Goal: Information Seeking & Learning: Compare options

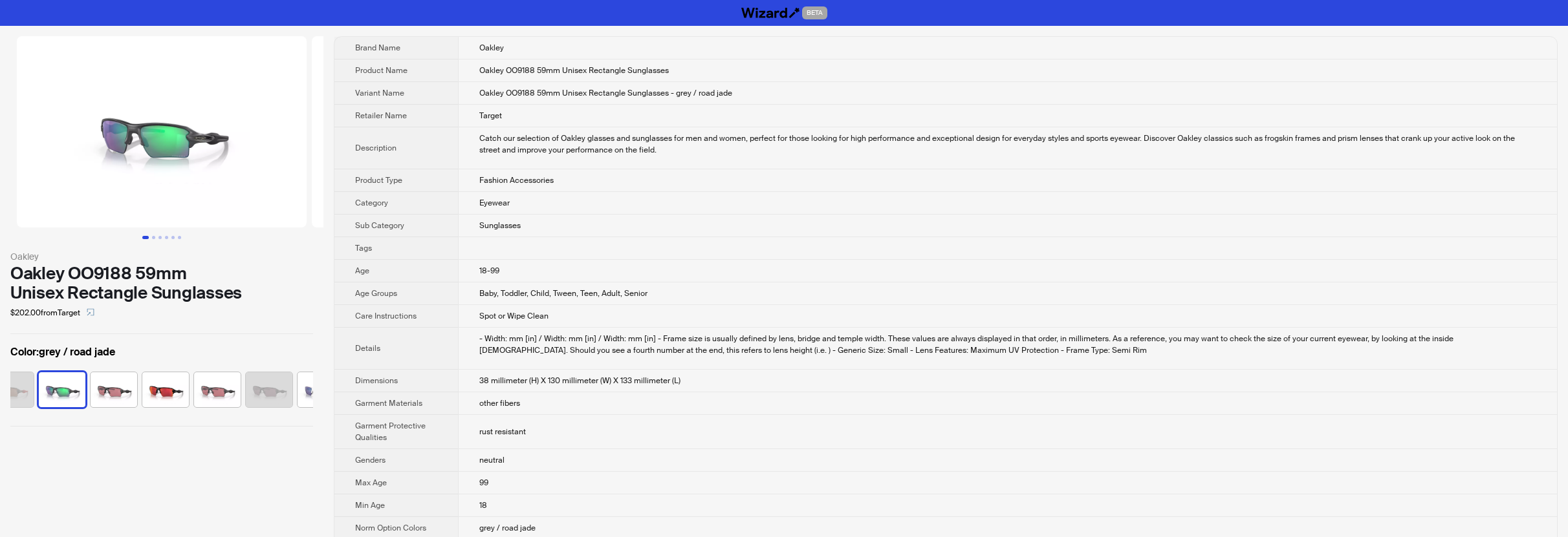
scroll to position [0, 447]
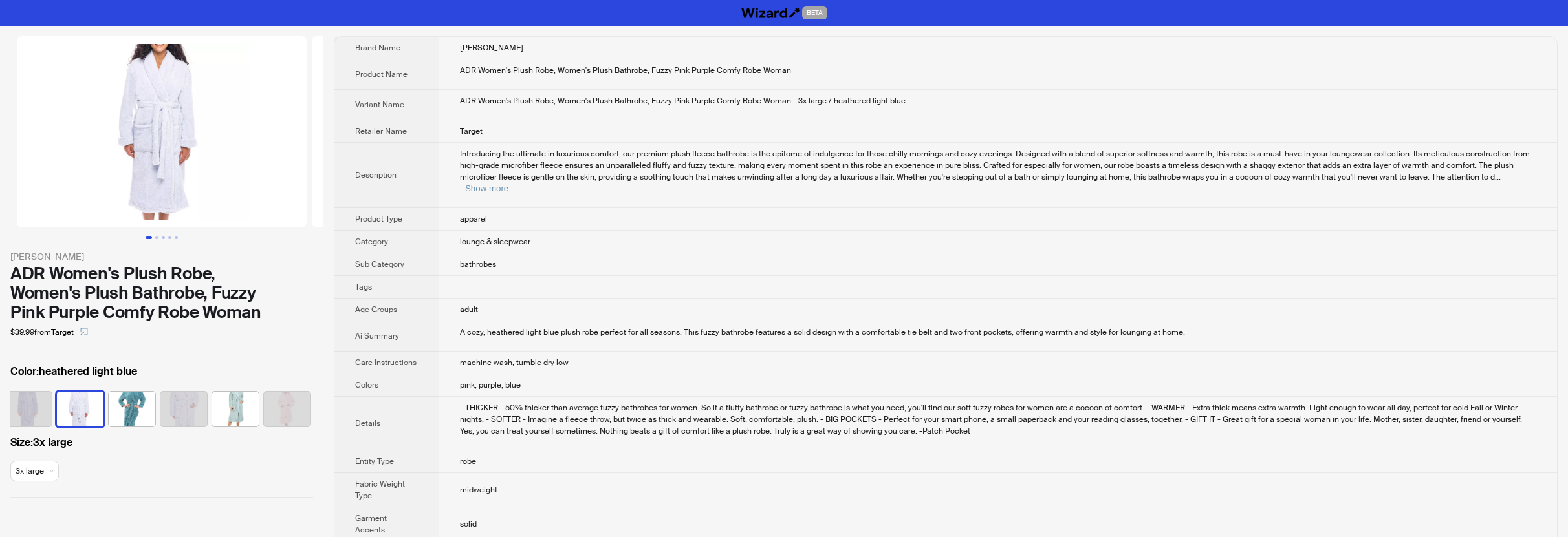
scroll to position [0, 137]
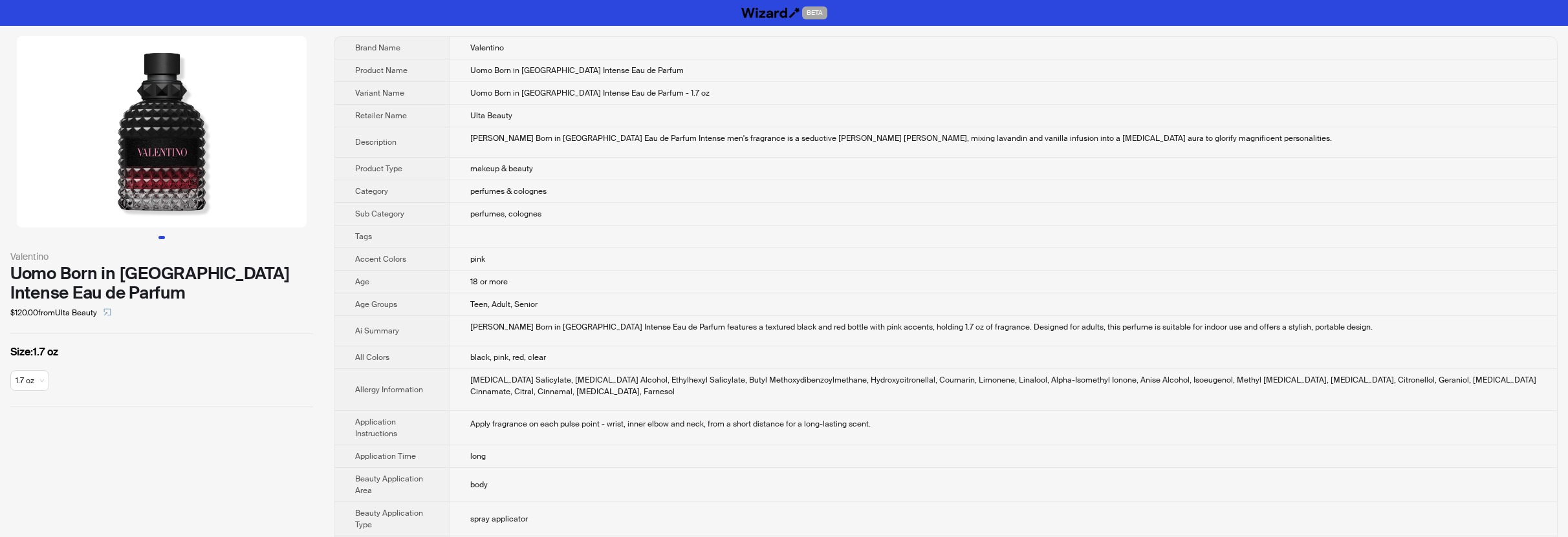
click at [633, 145] on td "Valentino Uomo Born in Roma Eau de Parfum Intense men's fragrance is a seductiv…" at bounding box center [1003, 142] width 1108 height 31
